Goal: Task Accomplishment & Management: Use online tool/utility

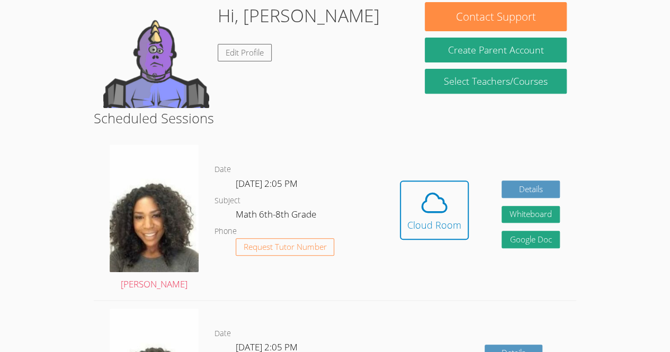
scroll to position [293, 0]
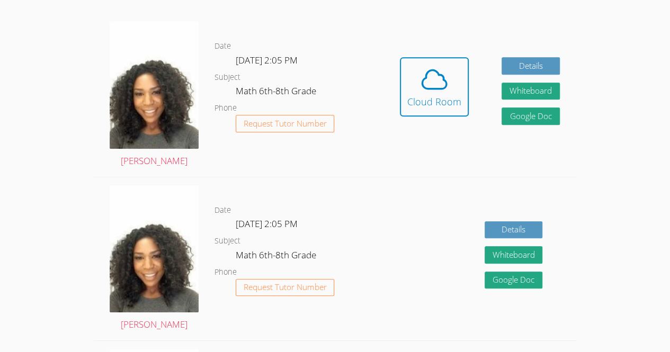
click at [433, 99] on div "Cloud Room" at bounding box center [434, 101] width 54 height 15
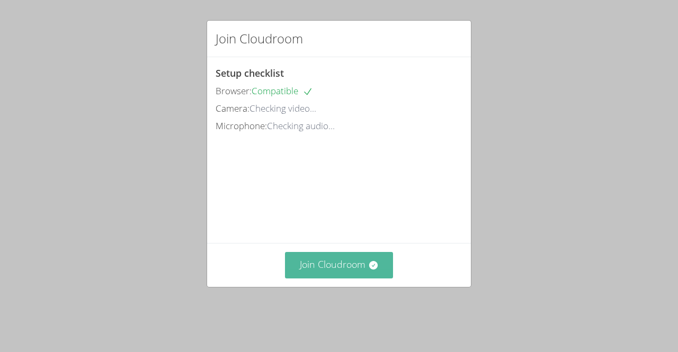
click at [356, 278] on button "Join Cloudroom" at bounding box center [339, 265] width 109 height 26
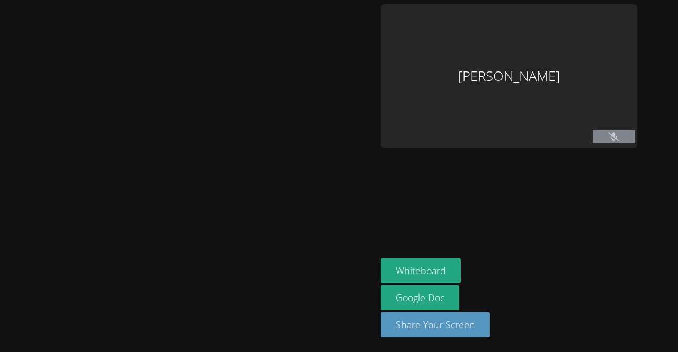
click at [658, 146] on div "Dawenska [PERSON_NAME] Whiteboard Google Doc Share Your Screen" at bounding box center [339, 176] width 678 height 352
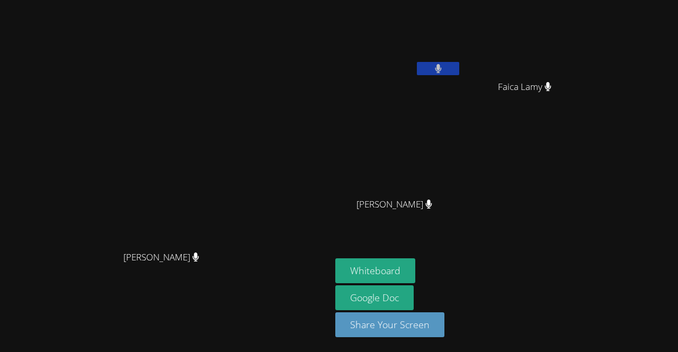
click at [441, 66] on icon at bounding box center [438, 68] width 6 height 9
click at [444, 71] on icon at bounding box center [438, 68] width 11 height 9
click at [415, 276] on button "Whiteboard" at bounding box center [375, 271] width 80 height 25
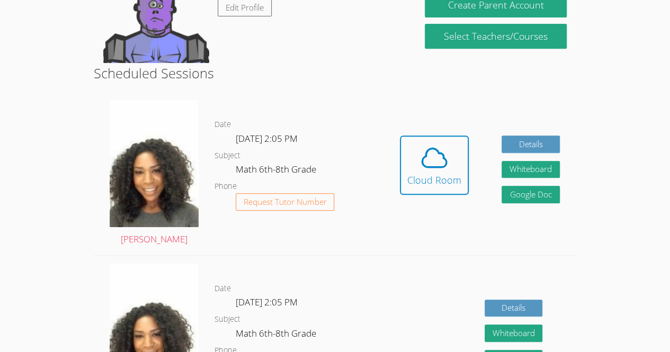
scroll to position [215, 0]
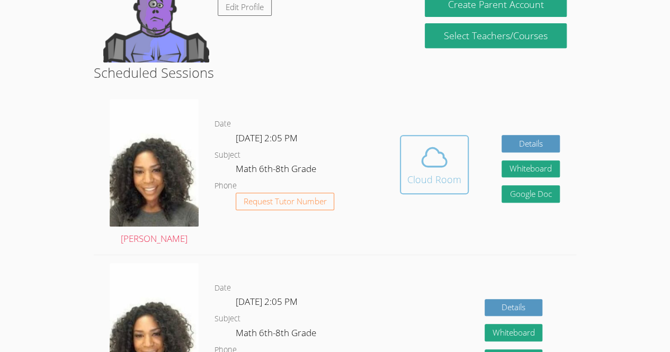
click at [421, 151] on icon at bounding box center [435, 158] width 30 height 30
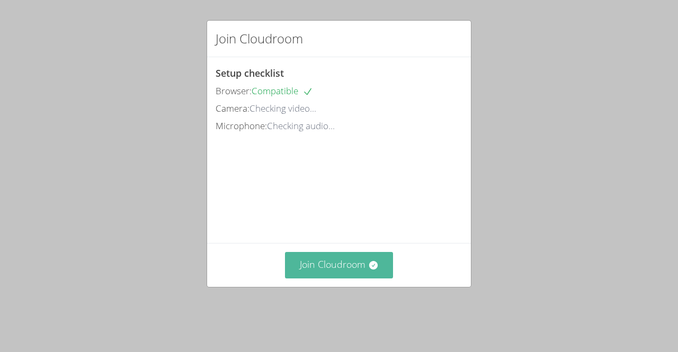
click at [335, 277] on button "Join Cloudroom" at bounding box center [339, 265] width 109 height 26
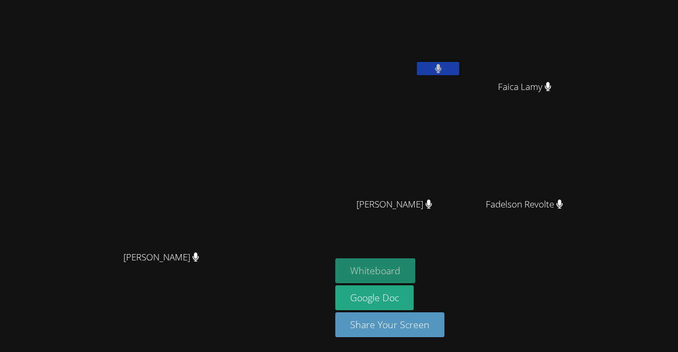
click at [415, 272] on button "Whiteboard" at bounding box center [375, 271] width 80 height 25
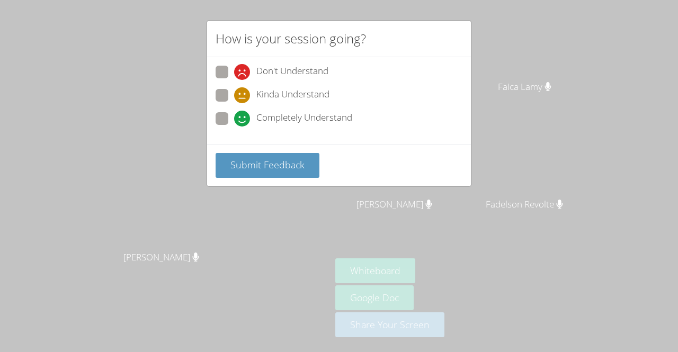
click at [306, 122] on span "Completely Understand" at bounding box center [304, 119] width 96 height 16
click at [243, 121] on input "Completely Understand" at bounding box center [238, 116] width 9 height 9
radio input "true"
click at [295, 177] on div "Submit Feedback" at bounding box center [339, 165] width 264 height 42
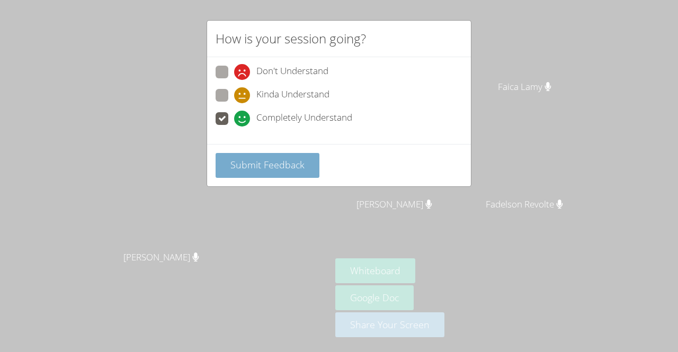
click at [291, 164] on span "Submit Feedback" at bounding box center [267, 164] width 74 height 13
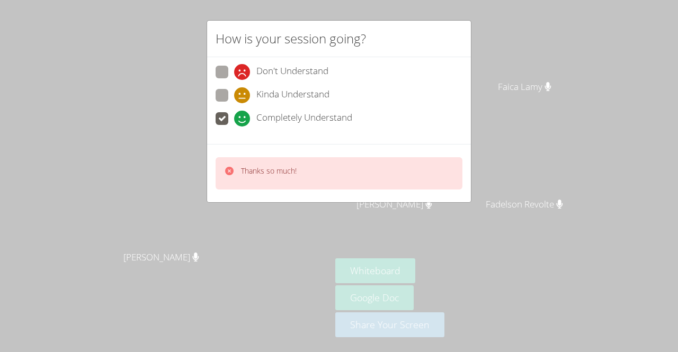
click at [238, 198] on div "Thanks so much!" at bounding box center [339, 173] width 264 height 58
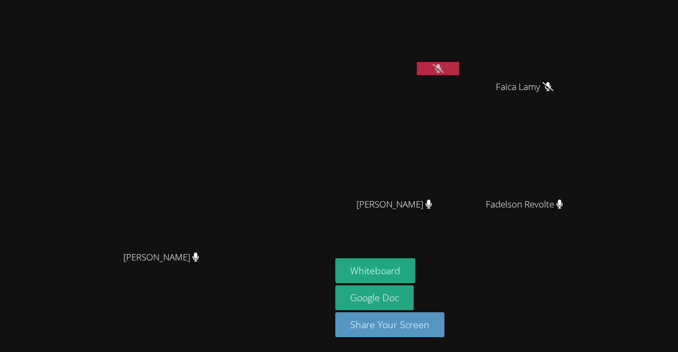
click at [444, 68] on icon at bounding box center [438, 68] width 11 height 9
click at [441, 68] on icon at bounding box center [438, 68] width 6 height 9
